Goal: Task Accomplishment & Management: Complete application form

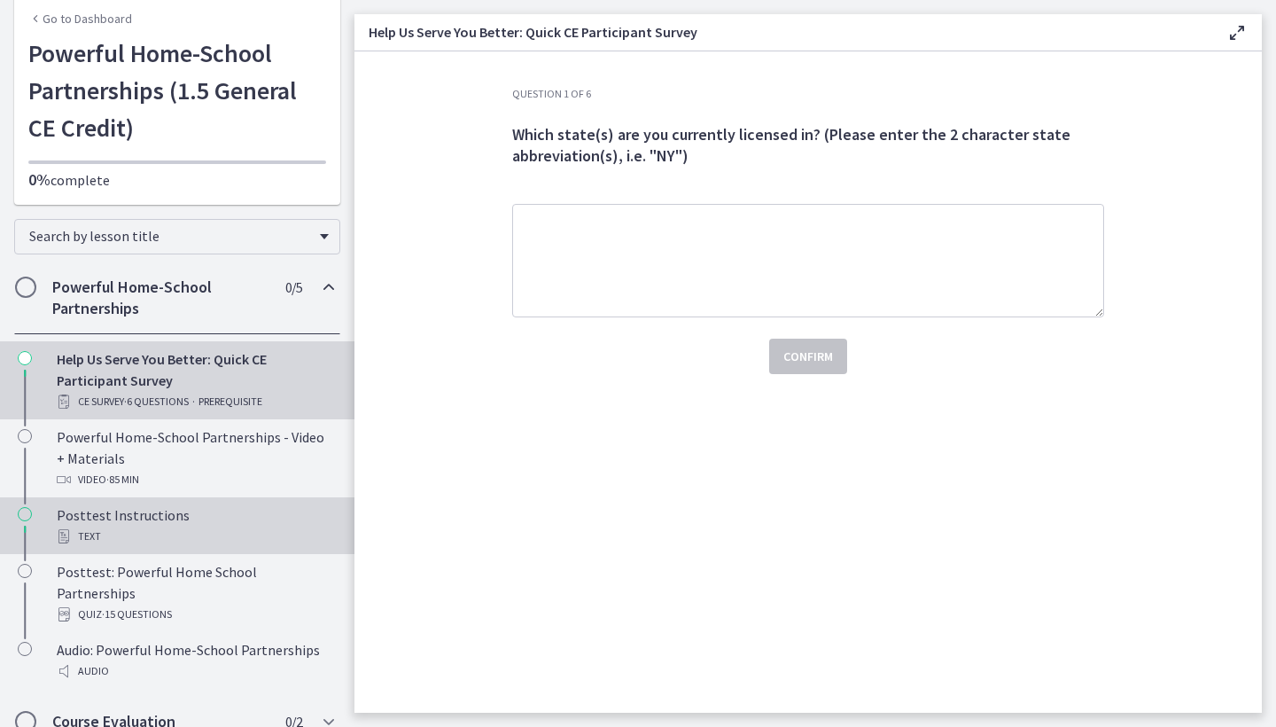
scroll to position [74, 0]
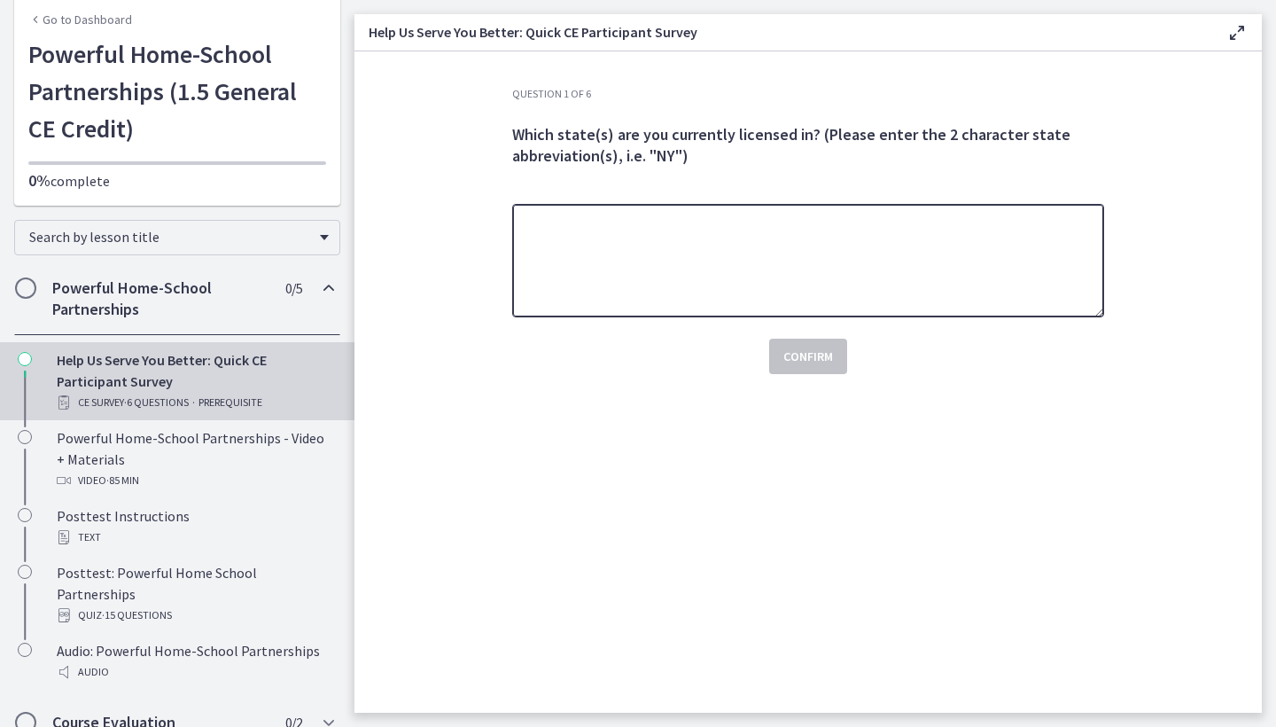
click at [584, 302] on textarea at bounding box center [808, 260] width 592 height 113
type textarea "**"
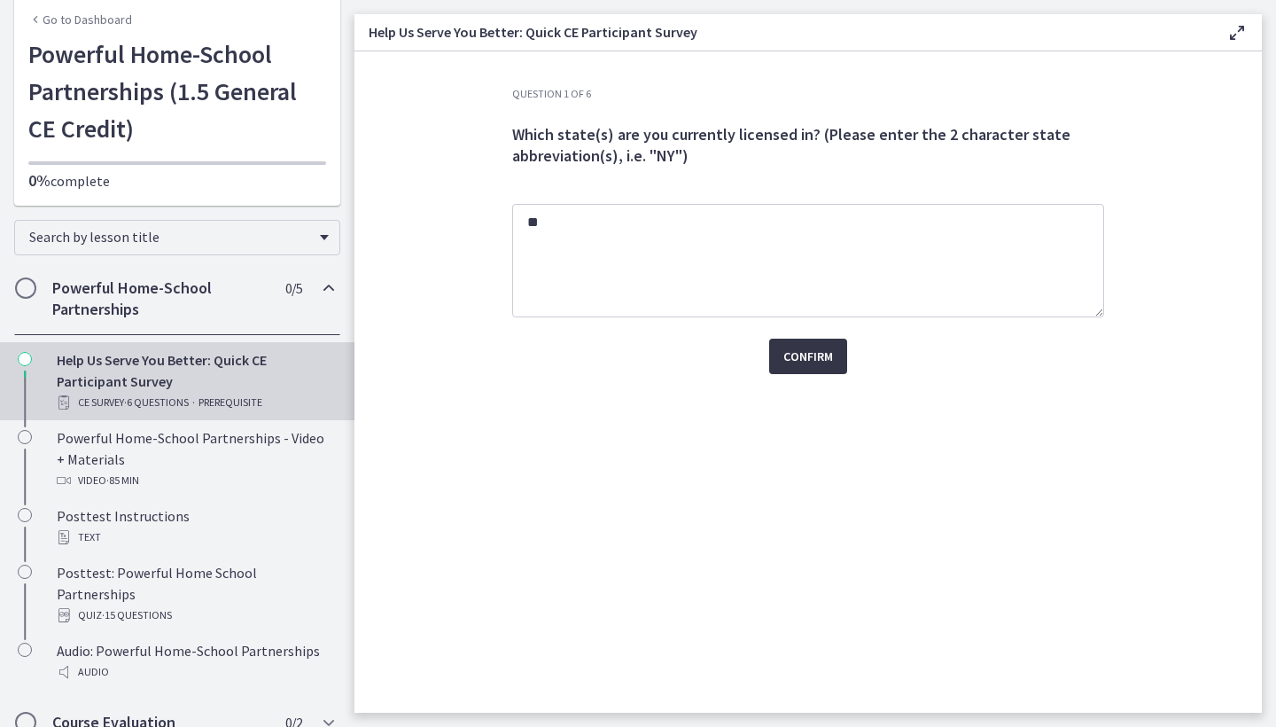
click at [840, 351] on button "Confirm" at bounding box center [808, 356] width 78 height 35
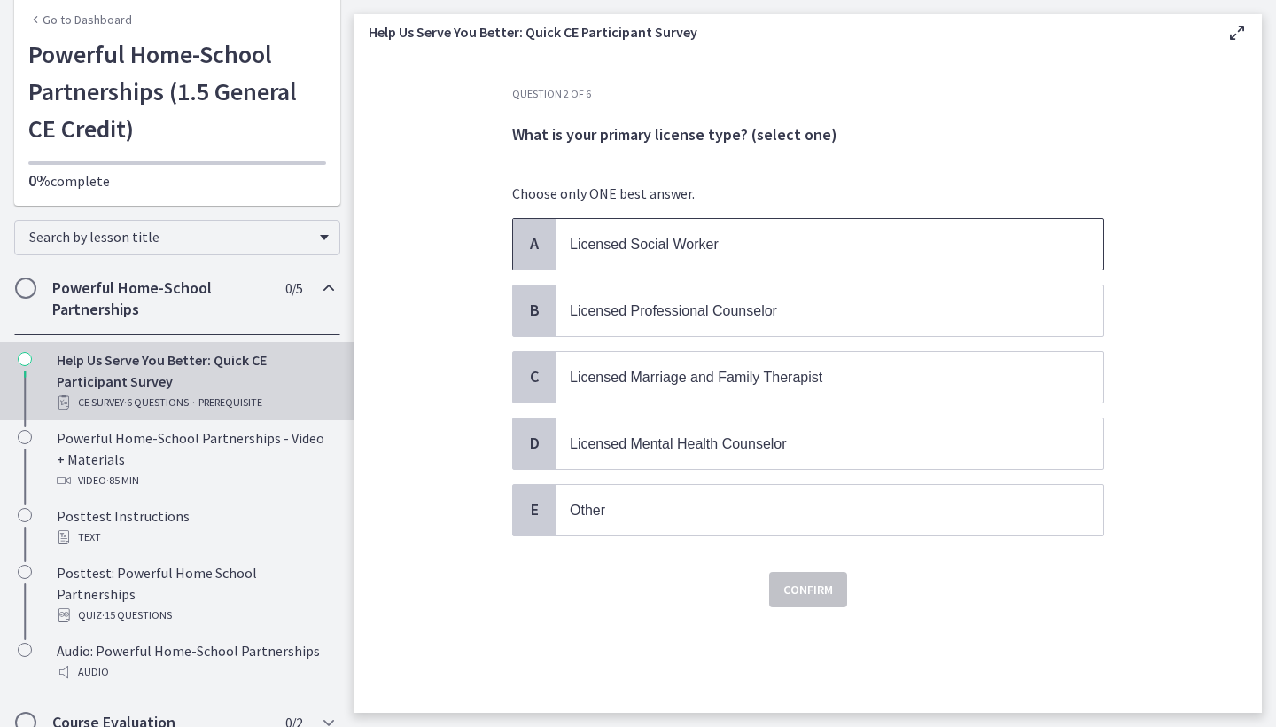
click at [653, 239] on span "Licensed Social Worker" at bounding box center [644, 244] width 149 height 15
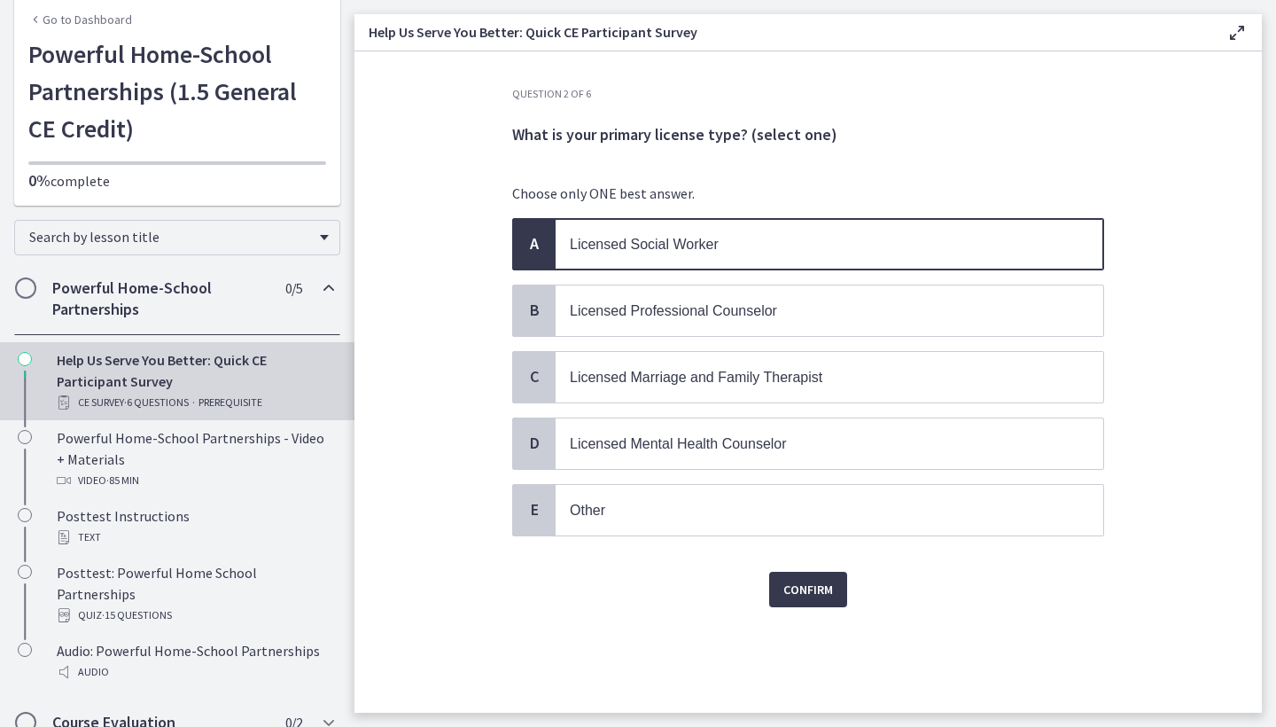
click at [797, 567] on div "Confirm" at bounding box center [808, 578] width 592 height 57
click at [797, 581] on span "Confirm" at bounding box center [809, 589] width 50 height 21
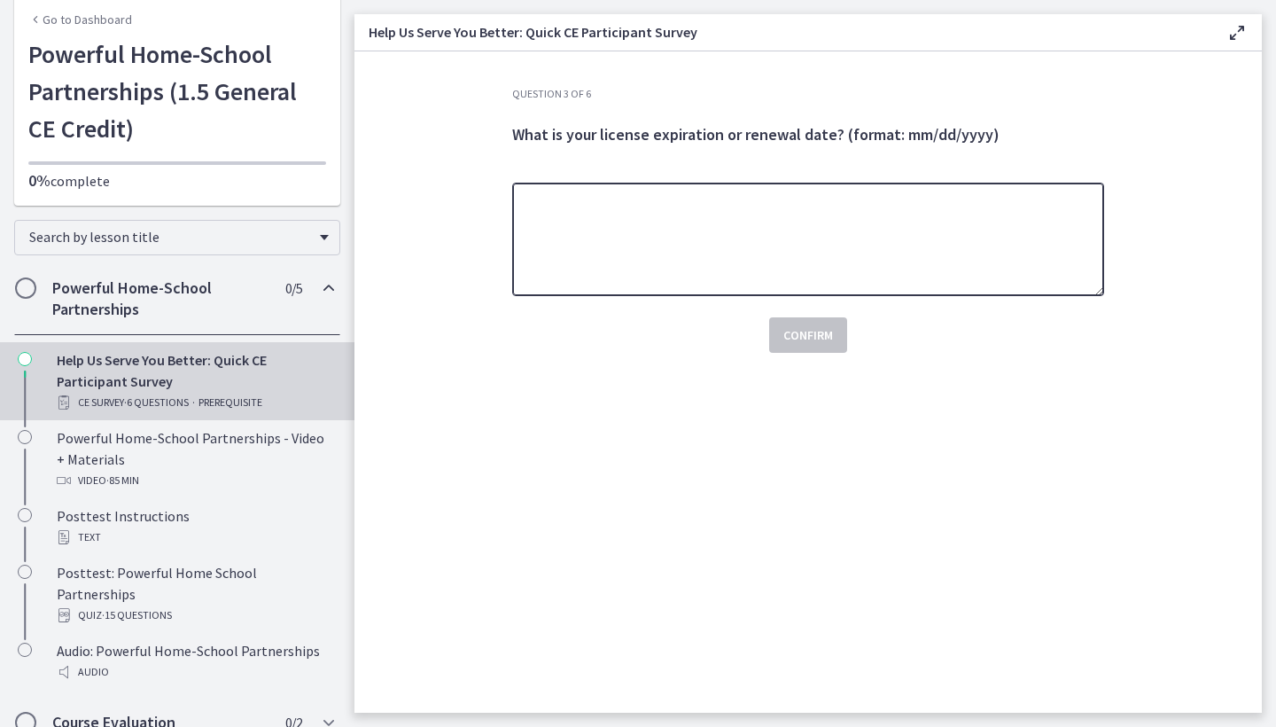
click at [637, 261] on textarea at bounding box center [808, 239] width 592 height 113
type textarea "**********"
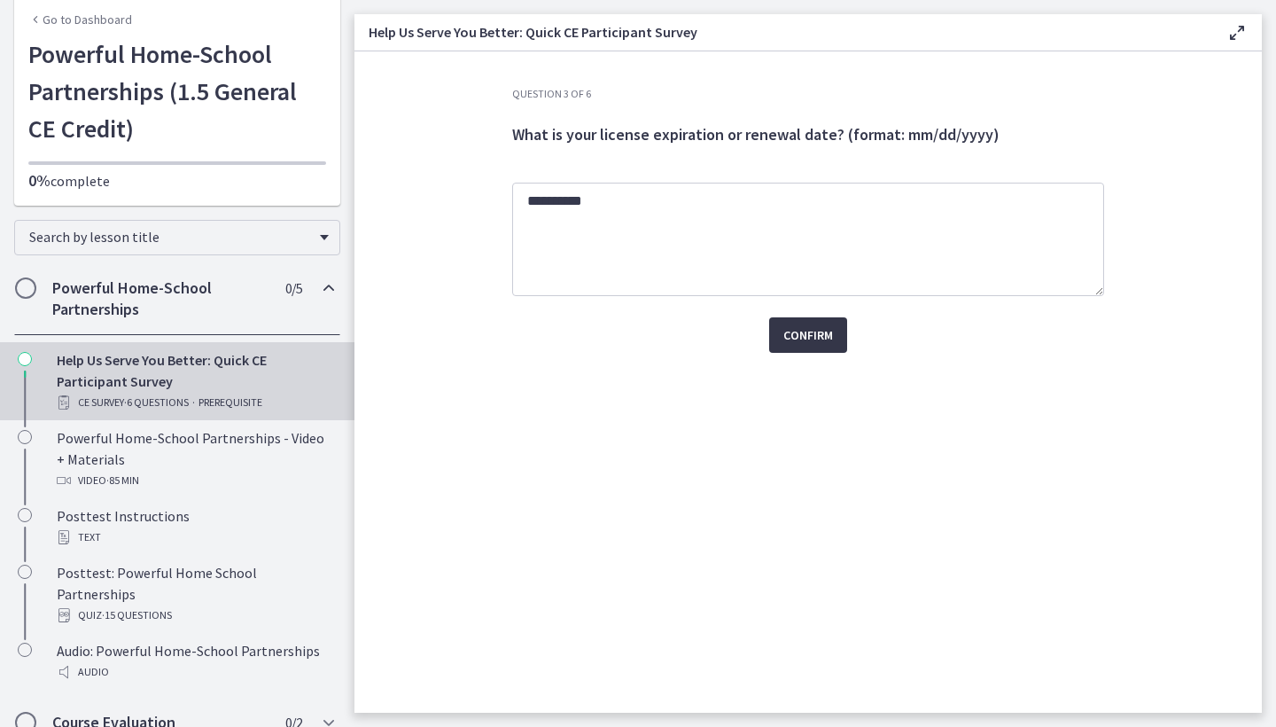
click at [831, 348] on button "Confirm" at bounding box center [808, 334] width 78 height 35
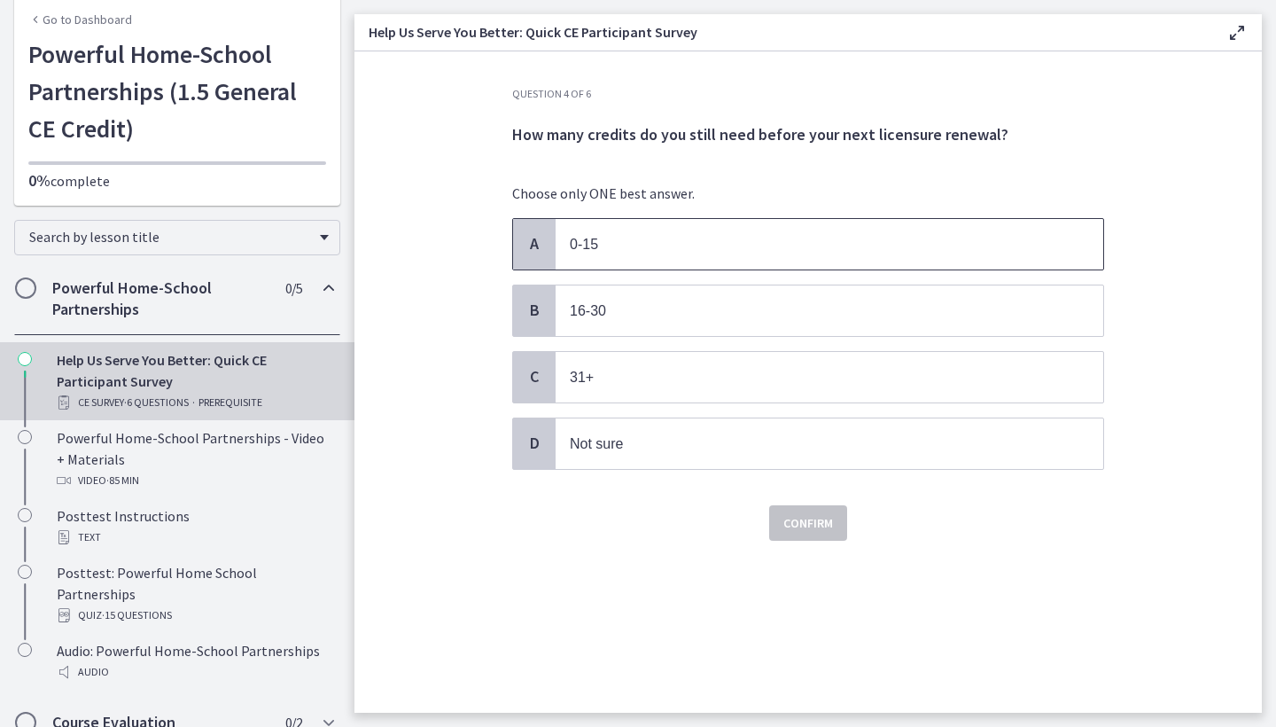
click at [641, 243] on p "0-15" at bounding box center [812, 244] width 484 height 22
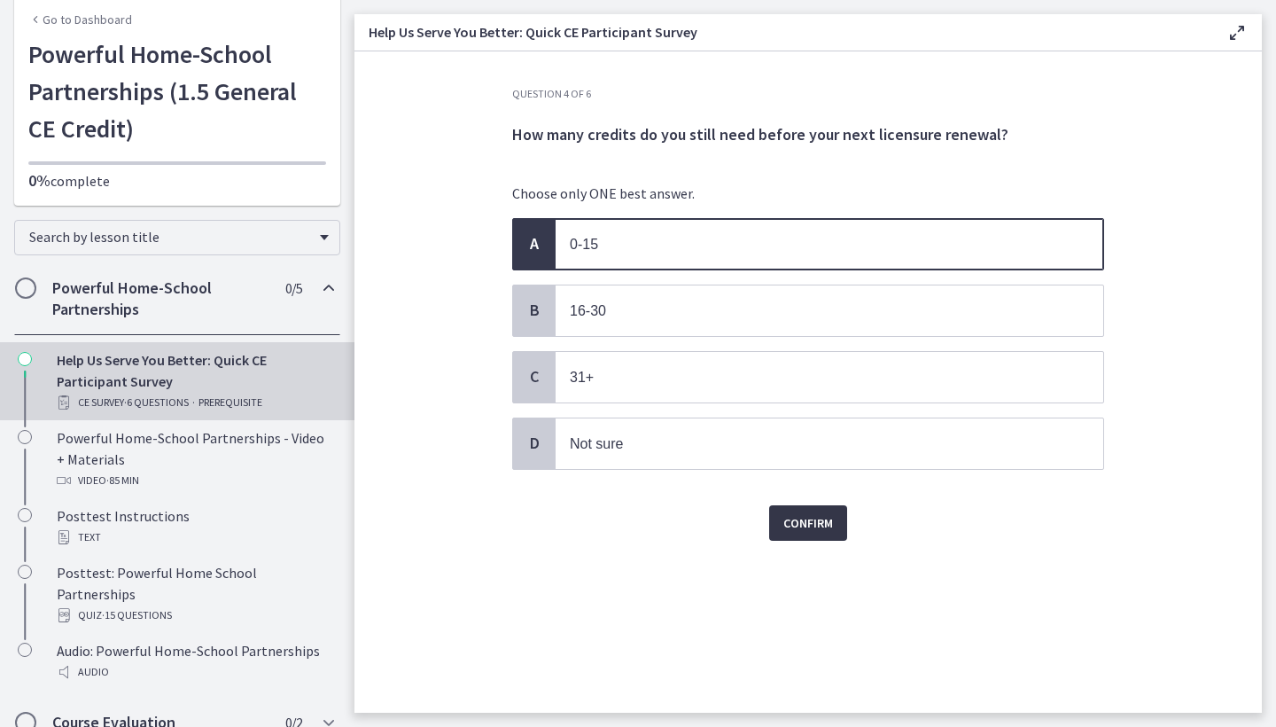
click at [809, 532] on span "Confirm" at bounding box center [809, 522] width 50 height 21
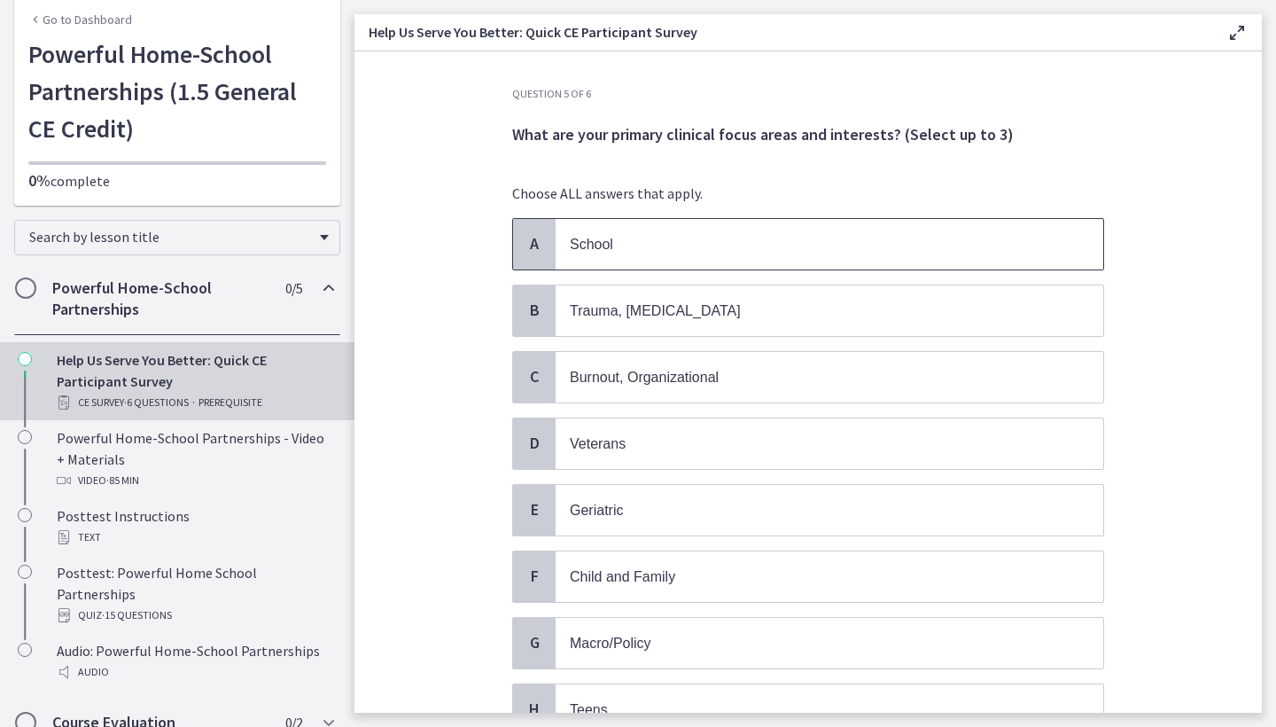
click at [601, 236] on p "School" at bounding box center [812, 244] width 484 height 22
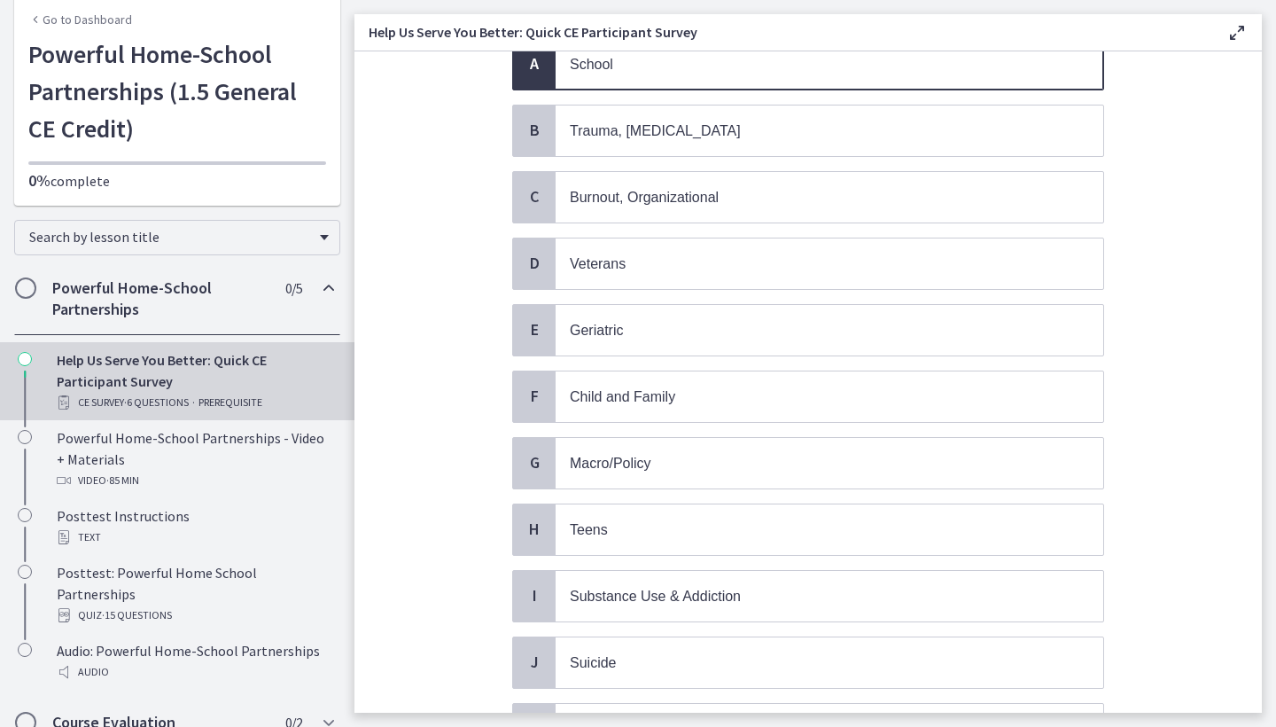
scroll to position [174, 0]
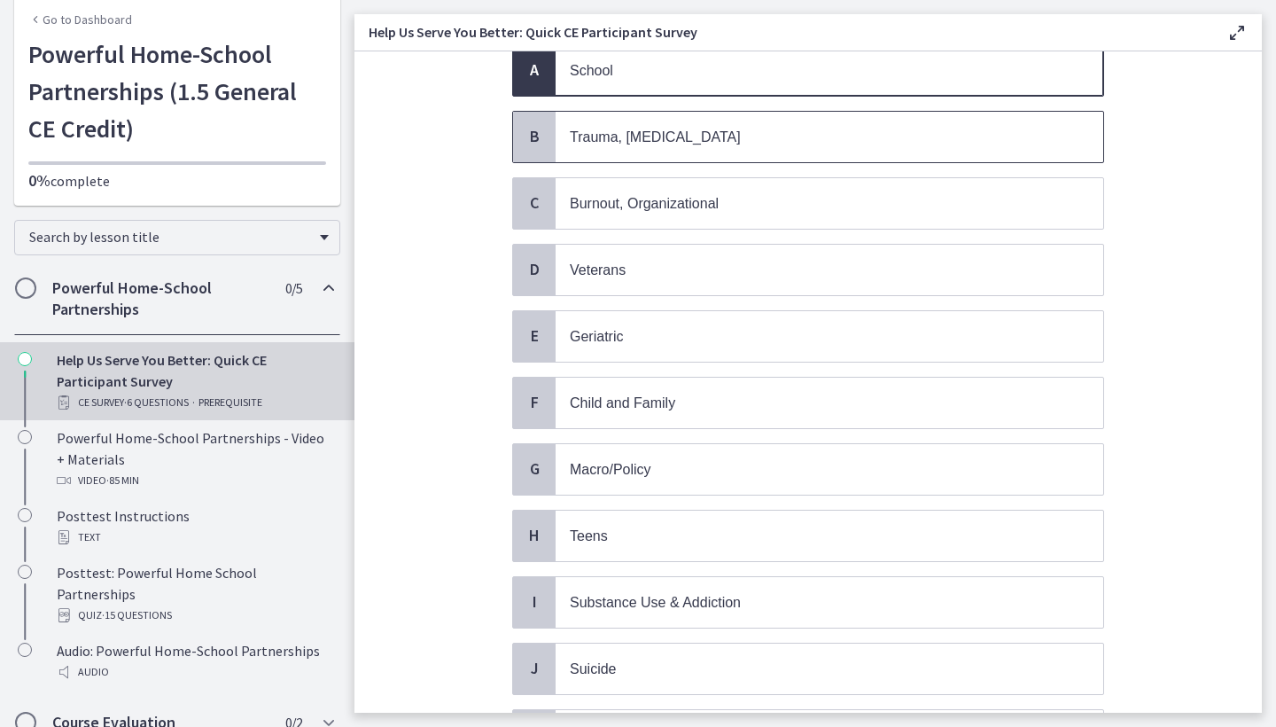
click at [598, 136] on span "Trauma, [MEDICAL_DATA]" at bounding box center [655, 136] width 171 height 15
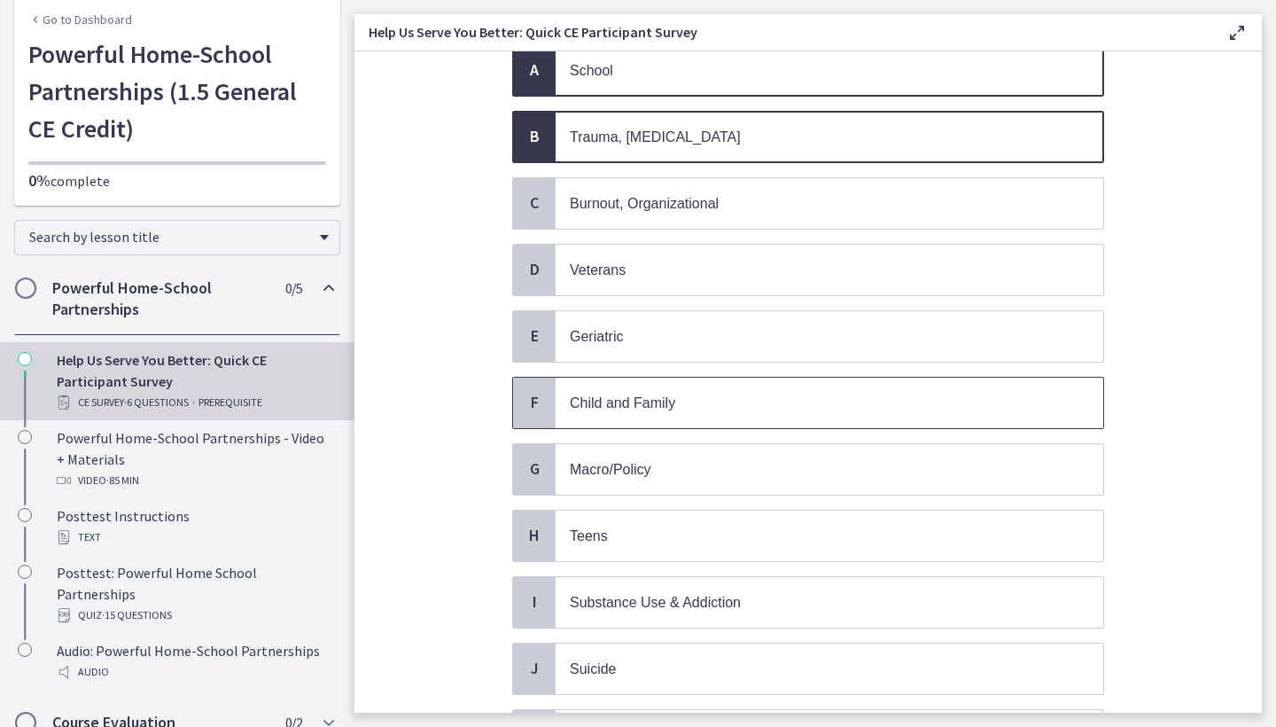
click at [605, 403] on span "Child and Family" at bounding box center [622, 402] width 105 height 15
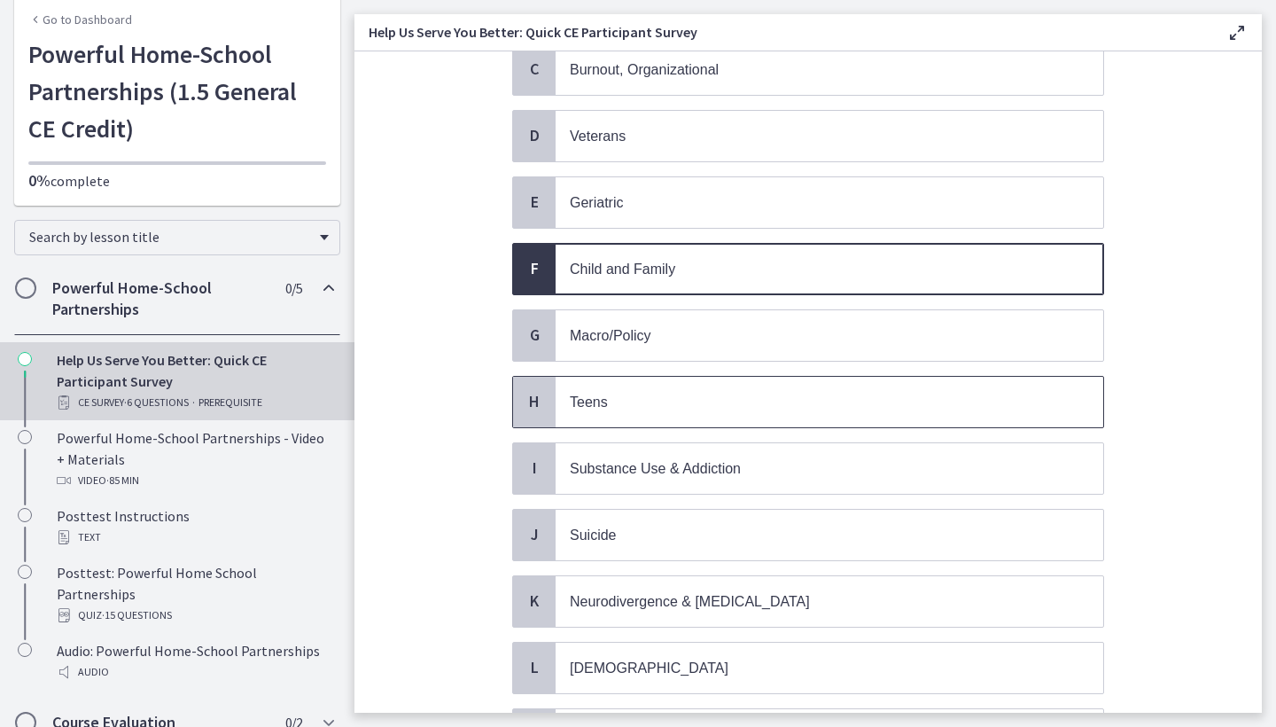
scroll to position [308, 0]
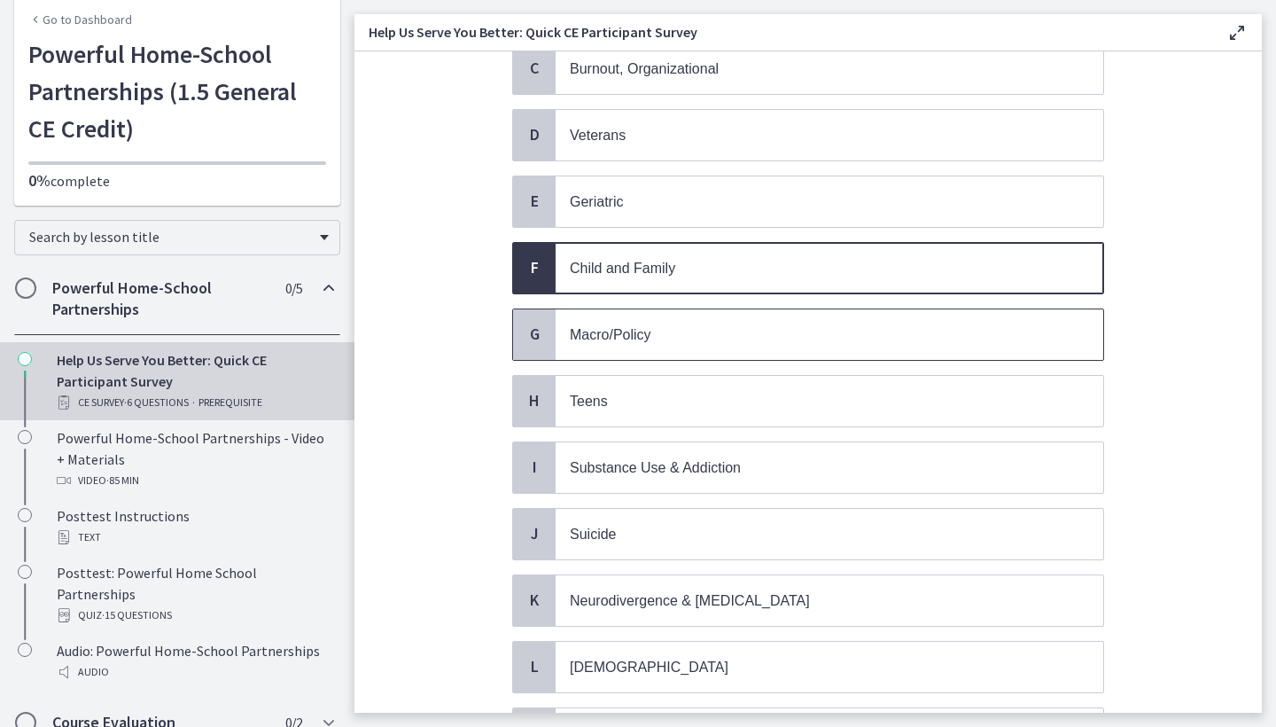
click at [609, 359] on span "Macro/Policy" at bounding box center [830, 334] width 548 height 51
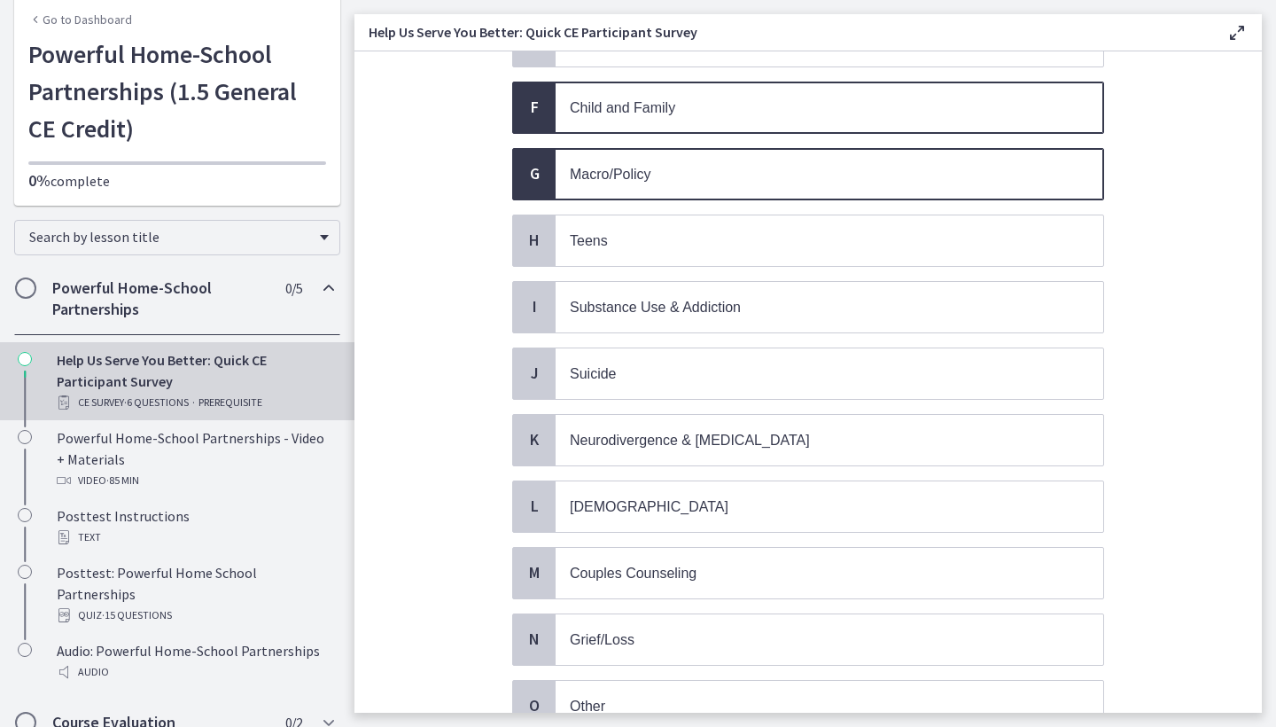
scroll to position [474, 0]
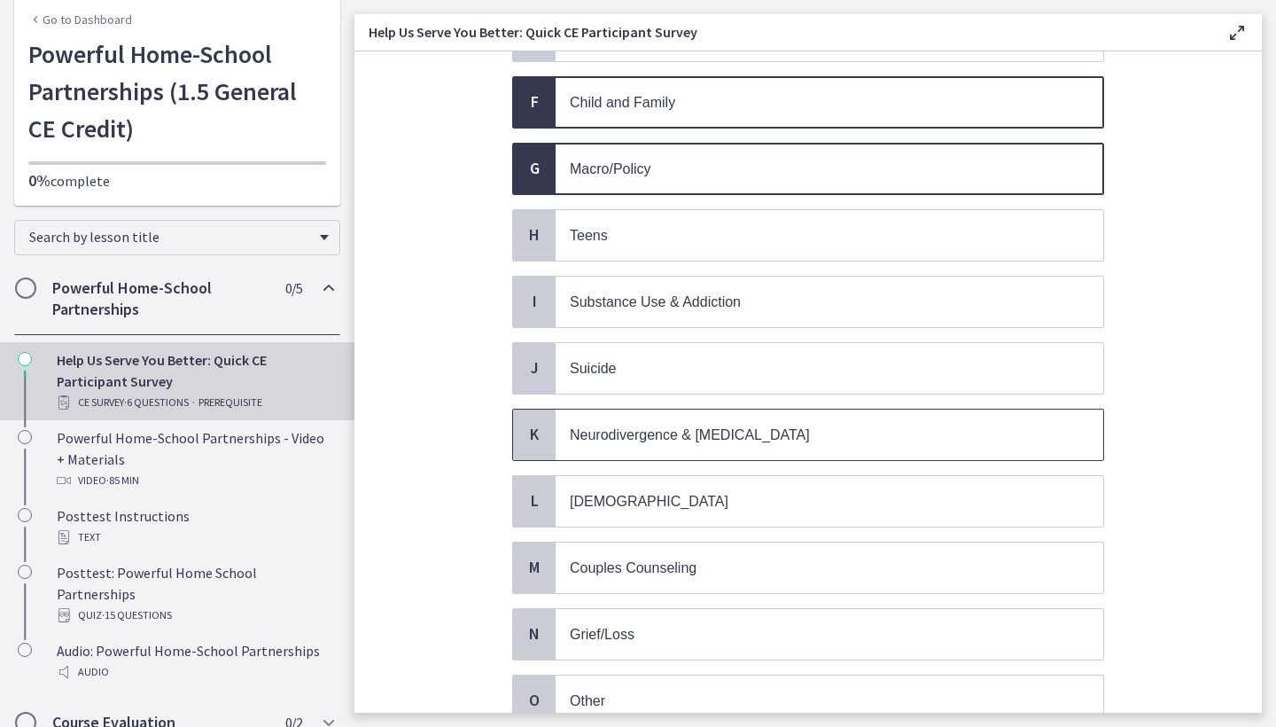
click at [601, 441] on span "Neurodivergence & [MEDICAL_DATA]" at bounding box center [690, 434] width 240 height 15
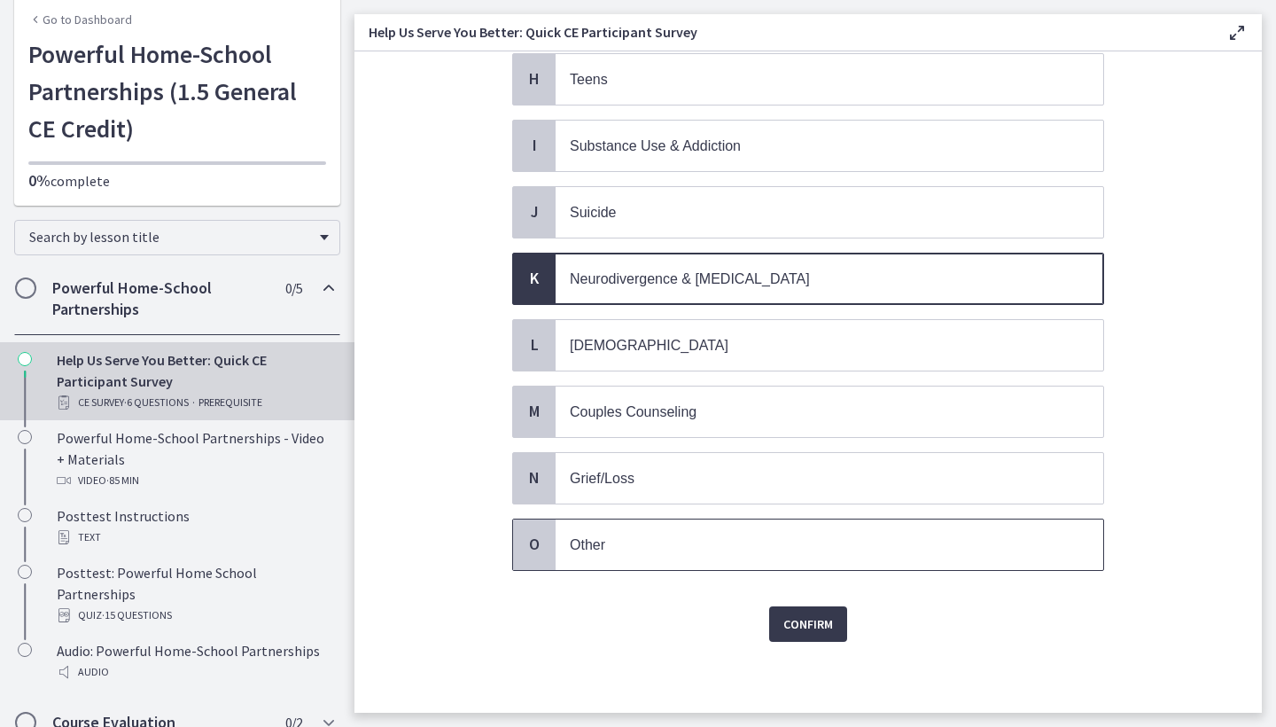
scroll to position [630, 0]
click at [591, 482] on span "Grief/Loss" at bounding box center [602, 478] width 65 height 15
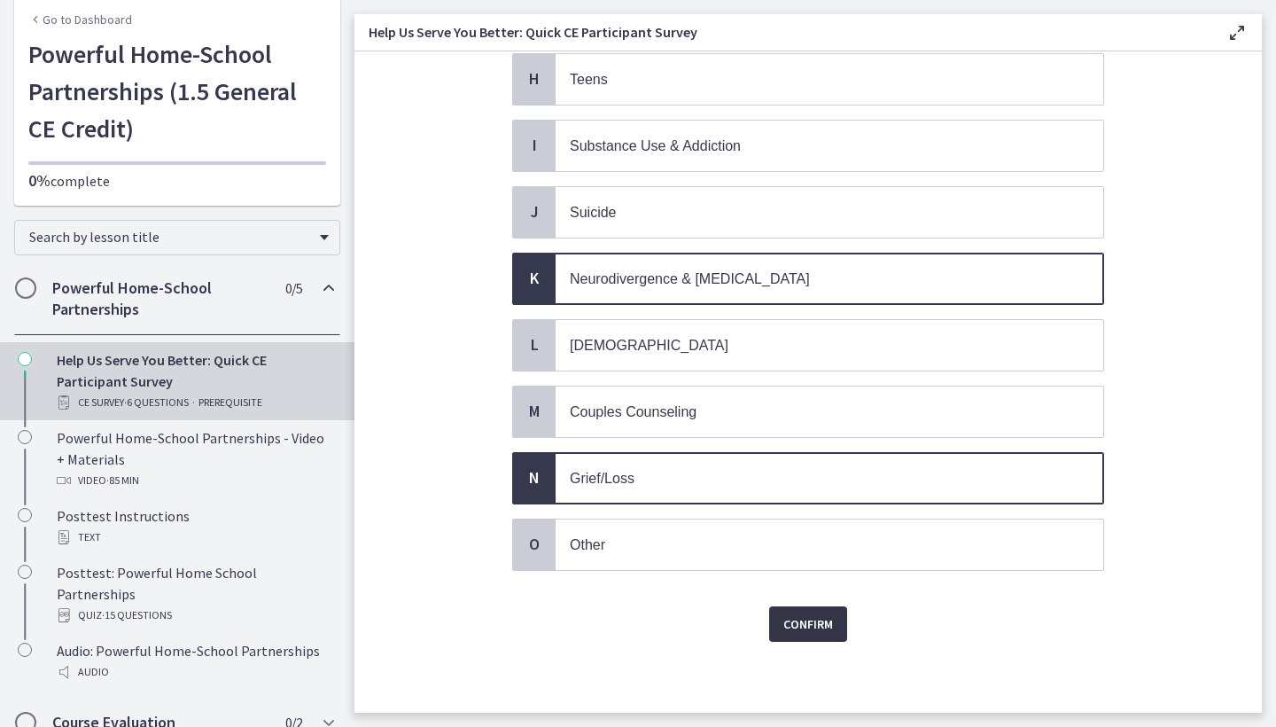
click at [816, 612] on button "Confirm" at bounding box center [808, 623] width 78 height 35
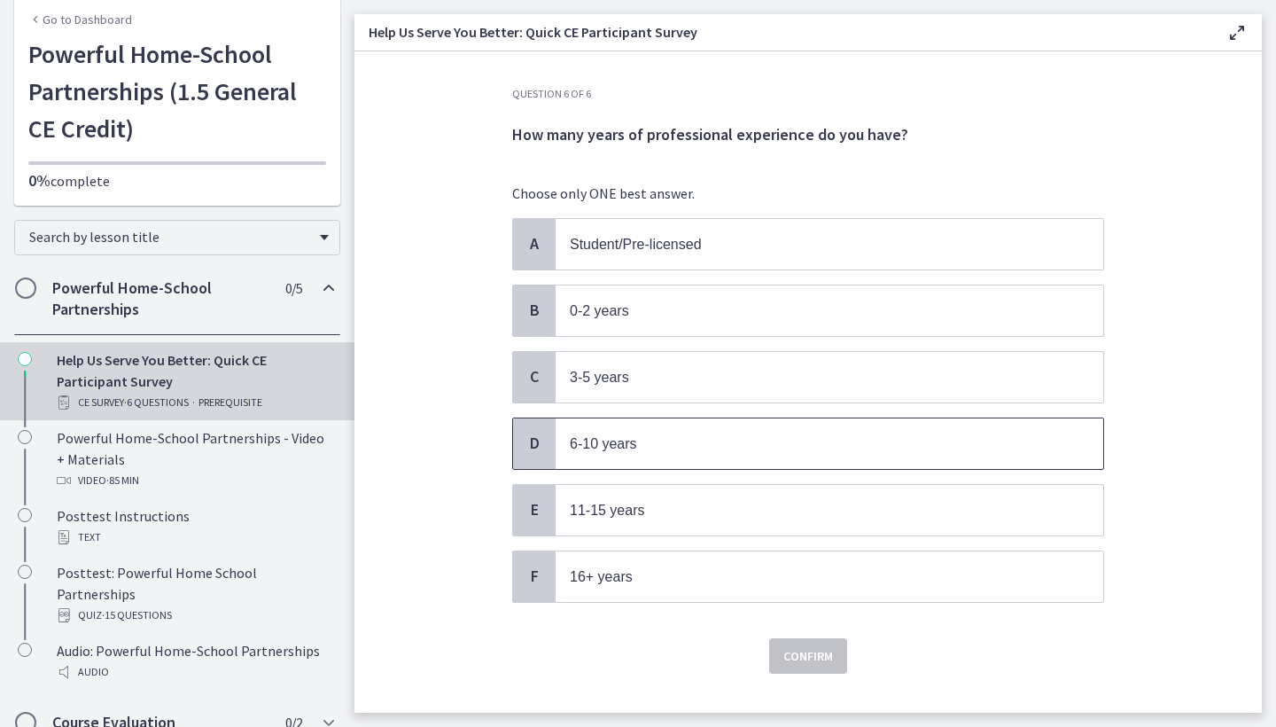
click at [594, 445] on span "6-10 years" at bounding box center [603, 443] width 67 height 15
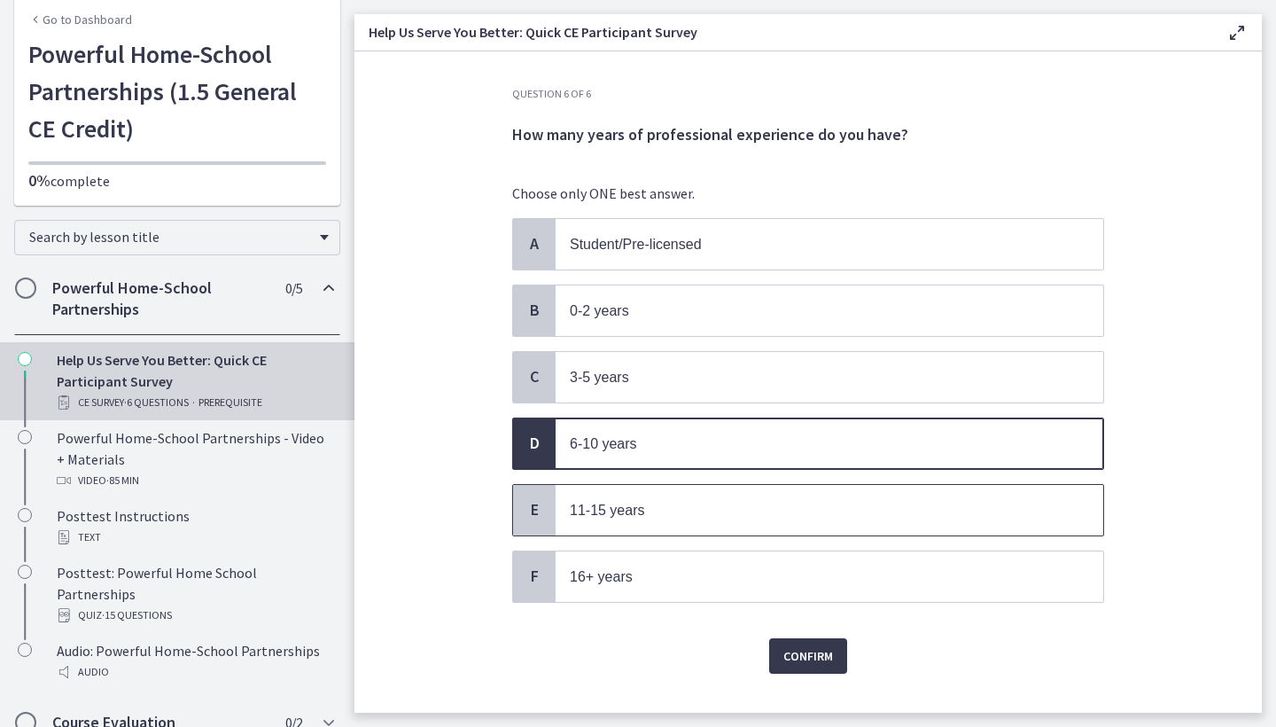
click at [597, 495] on span "11-15 years" at bounding box center [830, 510] width 548 height 51
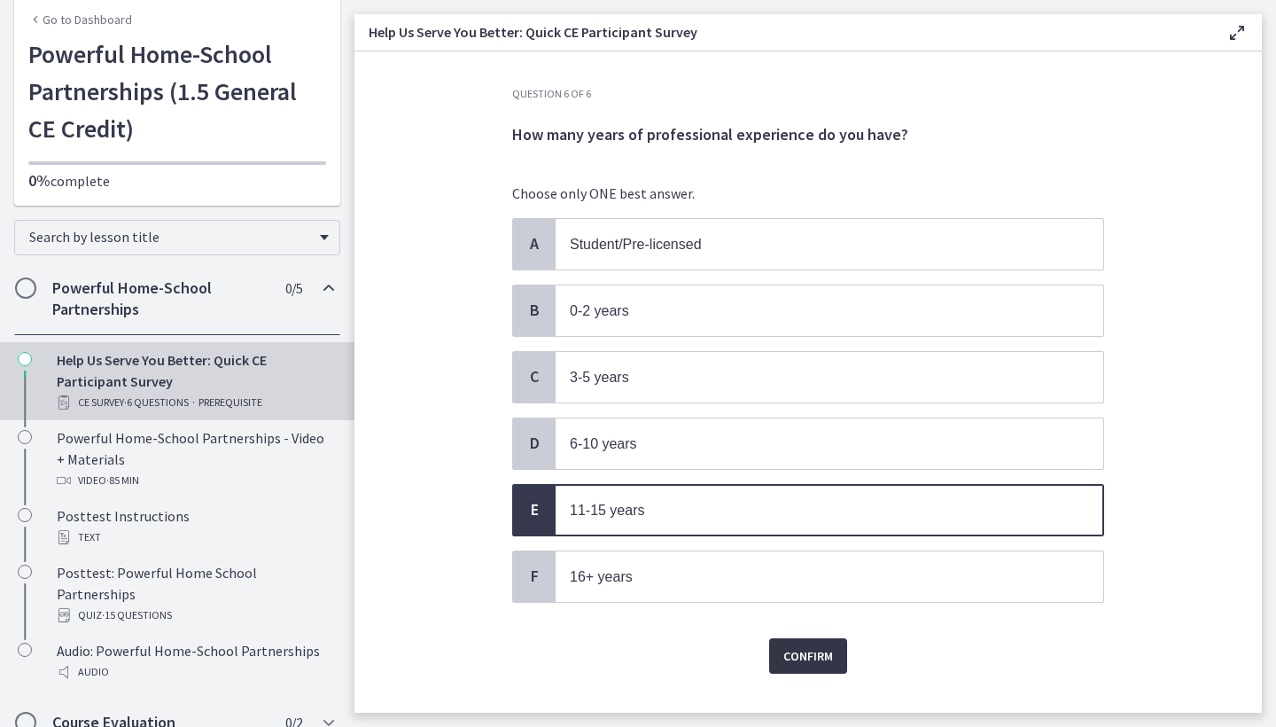
click at [819, 663] on span "Confirm" at bounding box center [809, 655] width 50 height 21
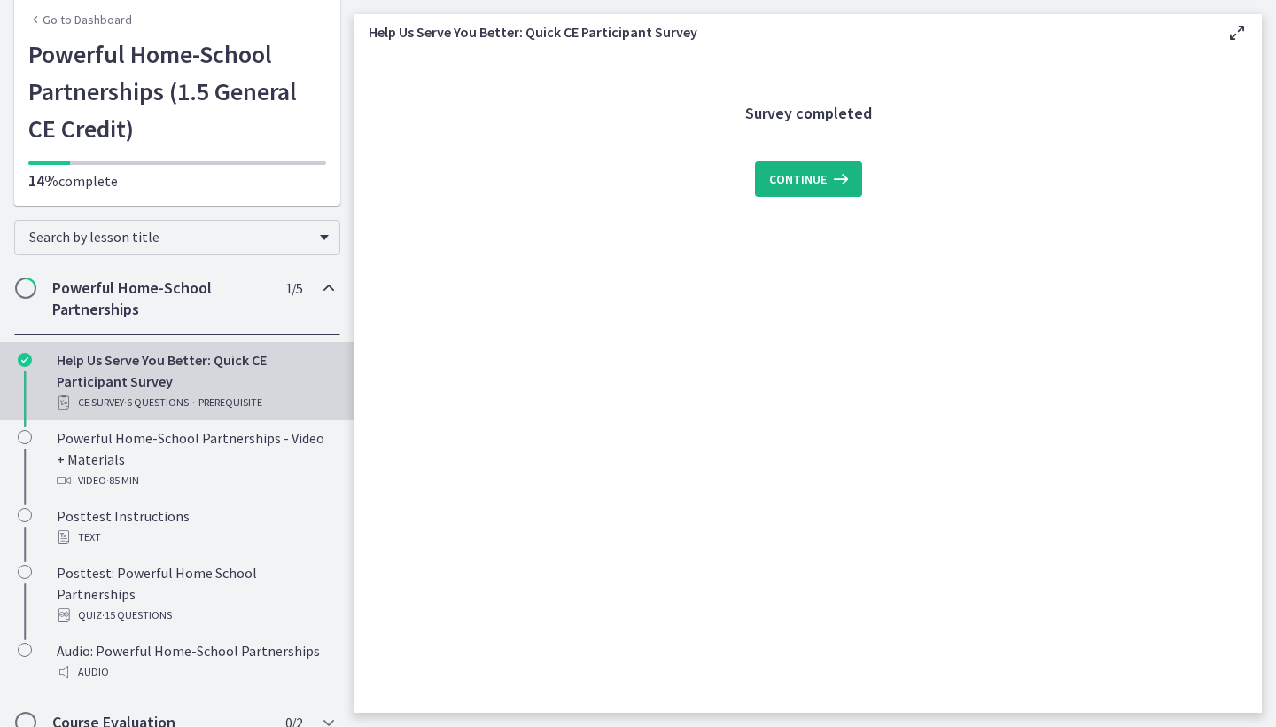
click at [786, 176] on span "Continue" at bounding box center [798, 178] width 58 height 21
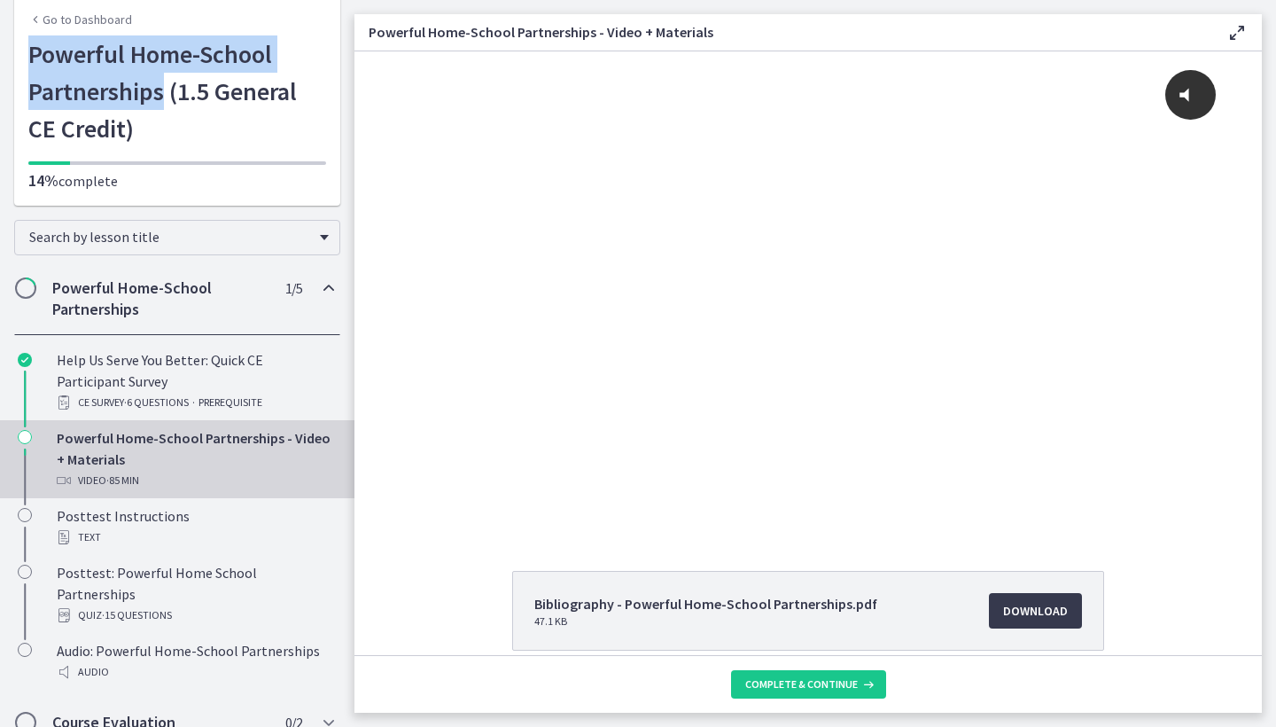
drag, startPoint x: 33, startPoint y: 59, endPoint x: 163, endPoint y: 87, distance: 133.3
click at [163, 87] on h1 "Powerful Home-School Partnerships (1.5 General CE Credit)" at bounding box center [177, 91] width 298 height 112
copy h1 "Powerful Home-School Partnerships"
